Goal: Information Seeking & Learning: Learn about a topic

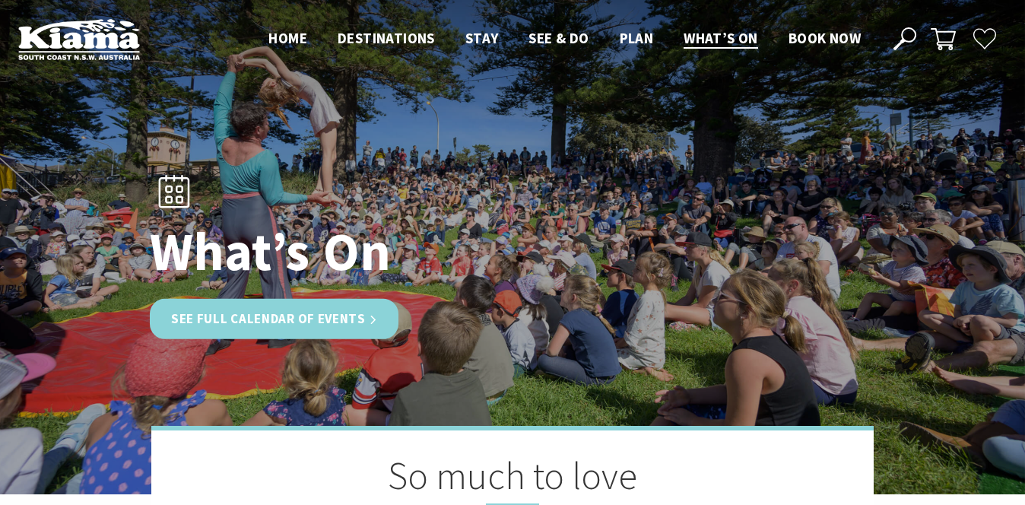
click at [206, 320] on link "See Full Calendar of Events" at bounding box center [274, 319] width 249 height 40
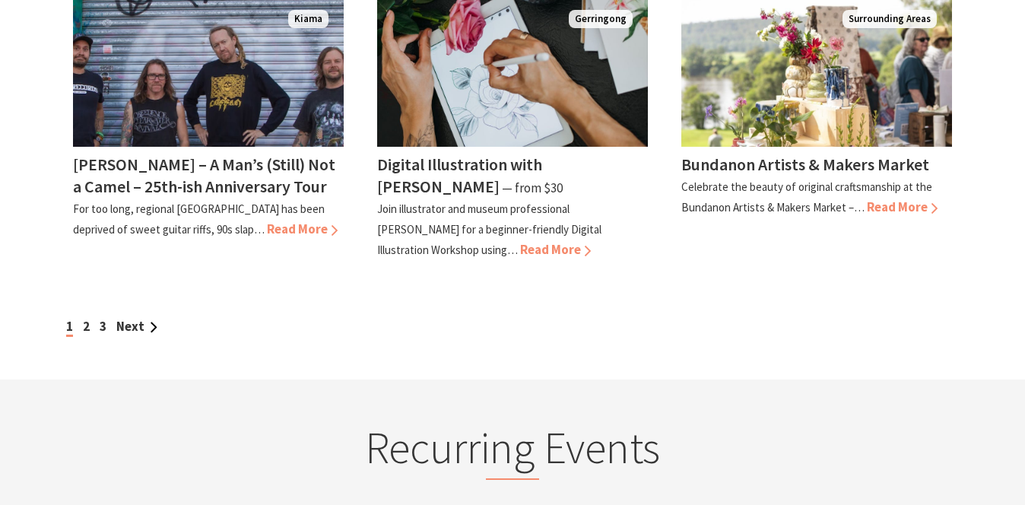
scroll to position [1459, 0]
click at [136, 325] on link "Next" at bounding box center [136, 325] width 41 height 17
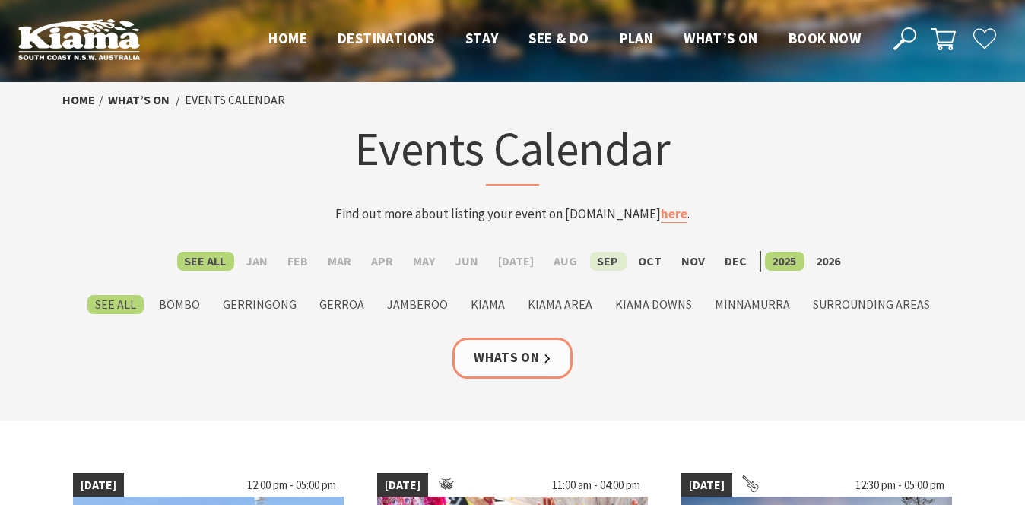
click at [596, 262] on label "Sep" at bounding box center [608, 261] width 36 height 19
click at [0, 0] on input "Sep" at bounding box center [0, 0] width 0 height 0
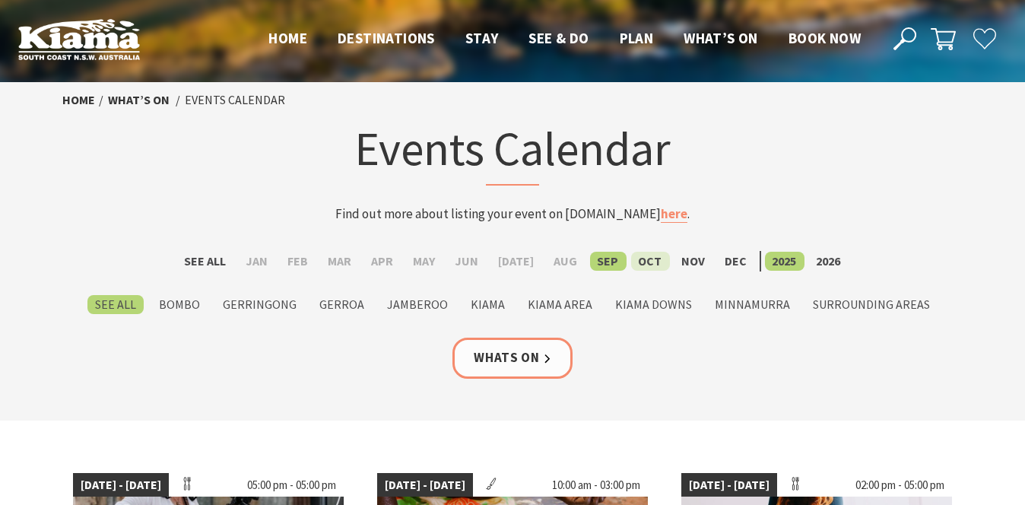
click at [639, 261] on label "Oct" at bounding box center [650, 261] width 39 height 19
click at [0, 0] on input "Oct" at bounding box center [0, 0] width 0 height 0
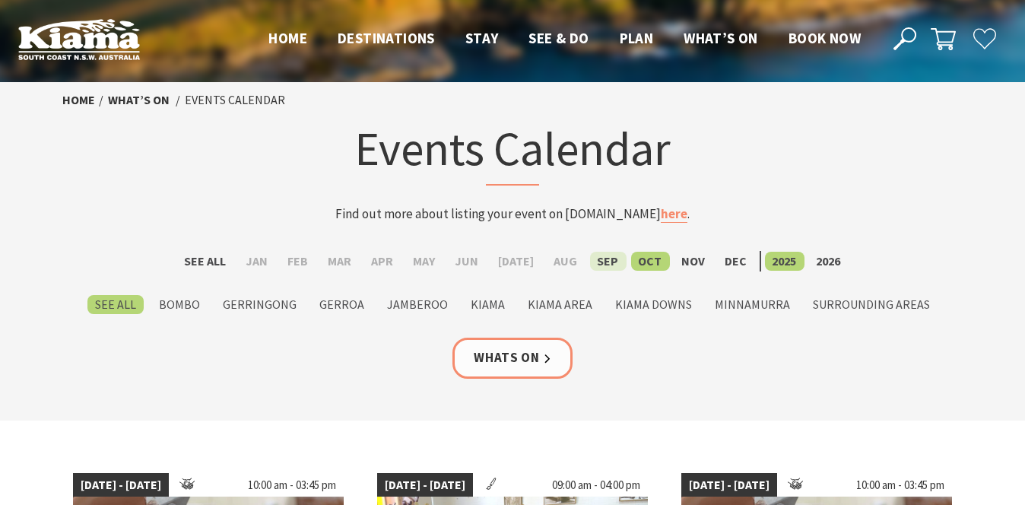
click at [602, 262] on label "Sep" at bounding box center [608, 261] width 36 height 19
click at [0, 0] on input "Sep" at bounding box center [0, 0] width 0 height 0
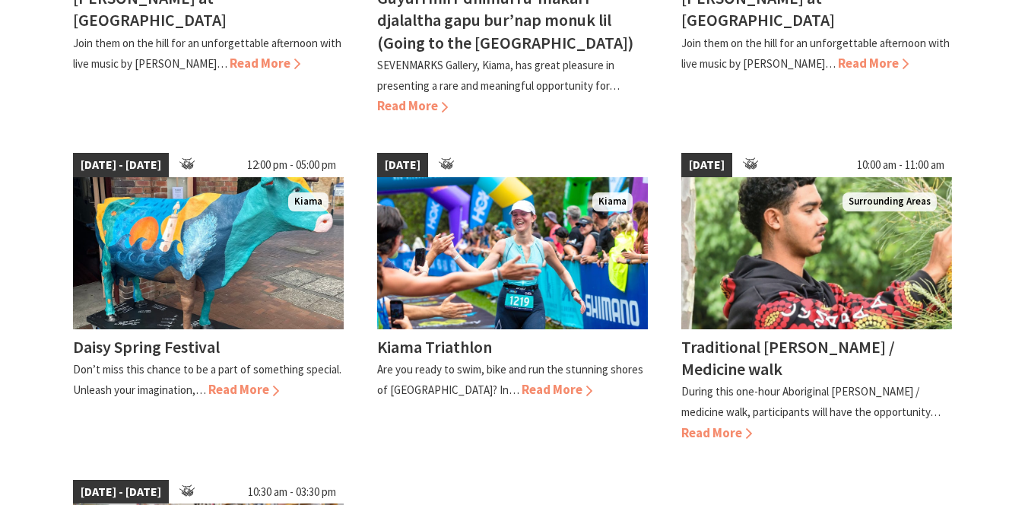
scroll to position [698, 0]
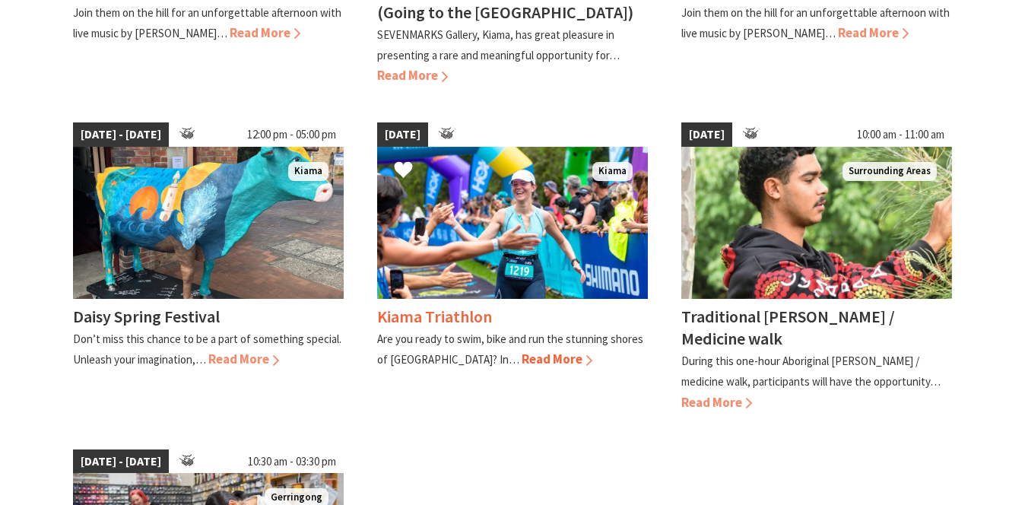
click at [521, 358] on span "Read More" at bounding box center [556, 358] width 71 height 17
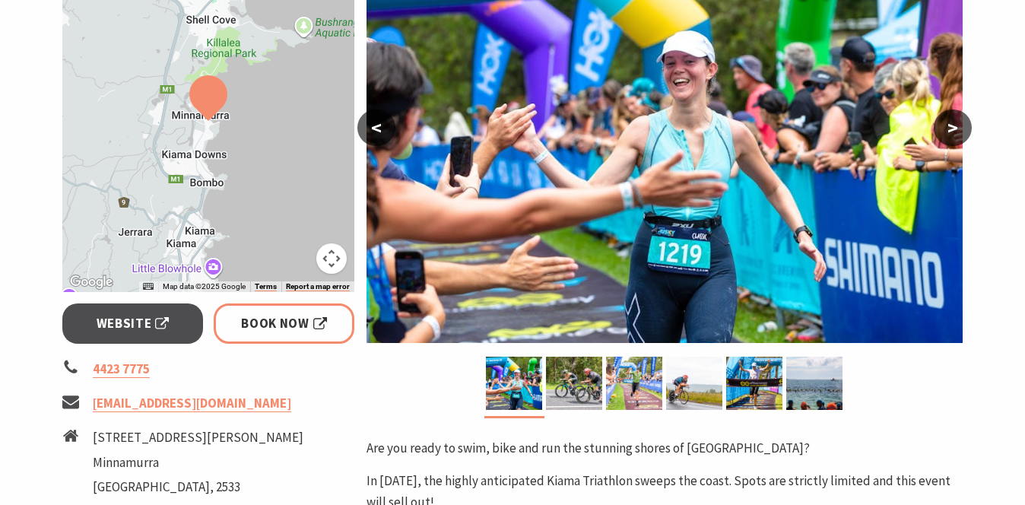
scroll to position [334, 0]
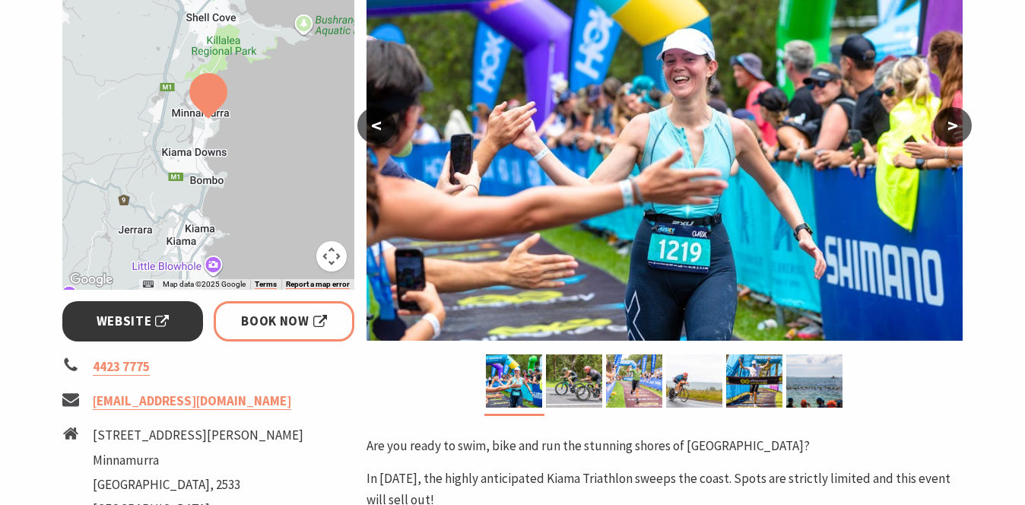
click at [135, 324] on span "Website" at bounding box center [133, 321] width 73 height 21
